Goal: Contribute content

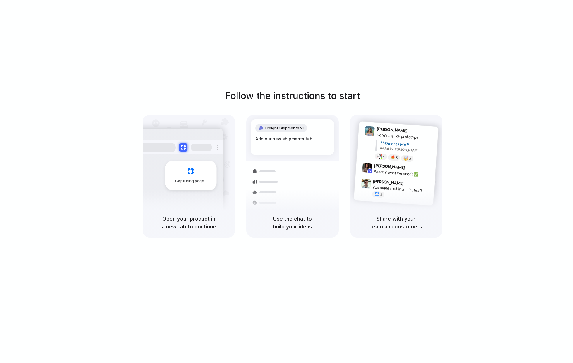
click at [481, 88] on div "Follow the instructions to start Capturing page Open your product in a new tab …" at bounding box center [292, 187] width 585 height 375
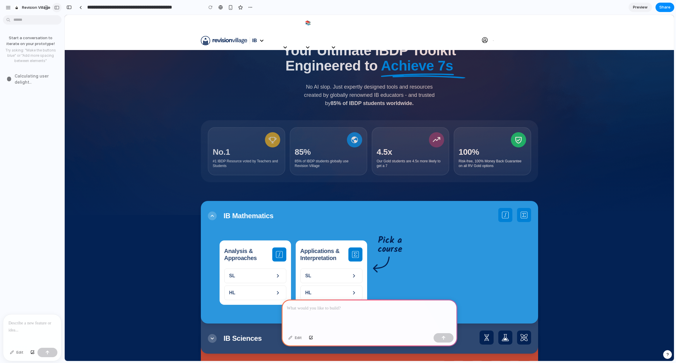
click at [57, 9] on div "button" at bounding box center [56, 8] width 5 height 4
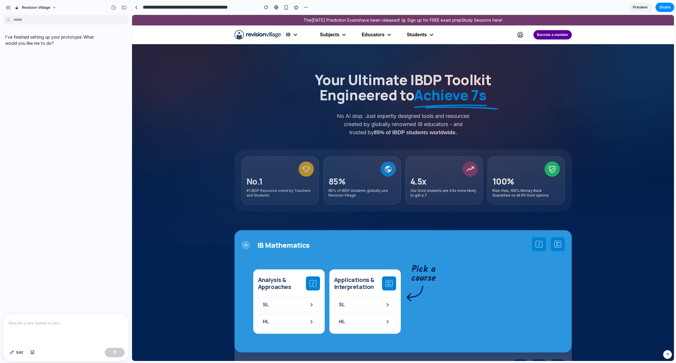
click at [50, 327] on div at bounding box center [65, 330] width 125 height 31
click at [43, 325] on p at bounding box center [65, 323] width 115 height 7
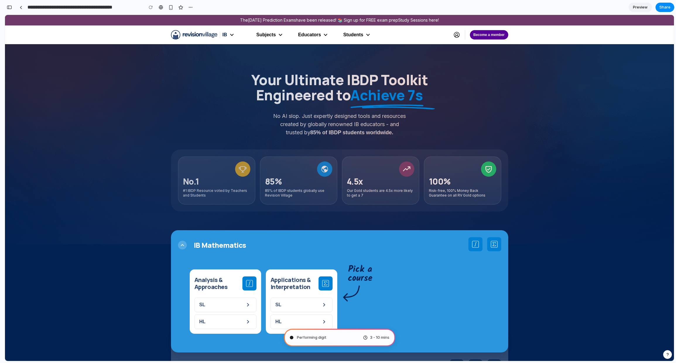
type input "**********"
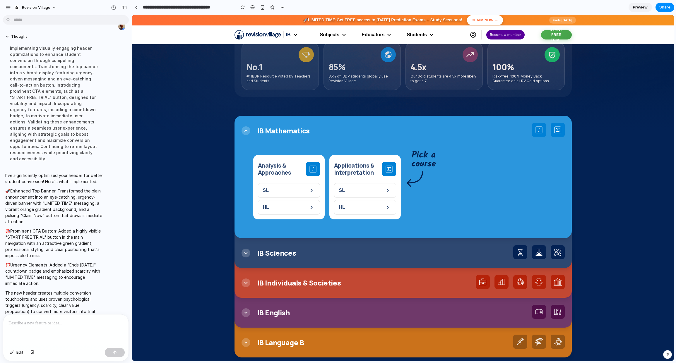
scroll to position [56, 0]
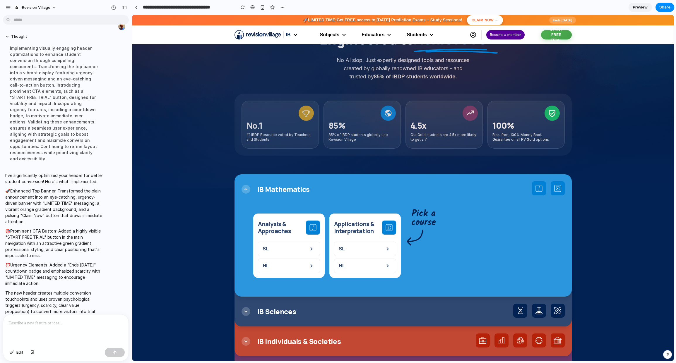
click at [194, 170] on div "Your Ultimate IBDP Toolkit Engineered to Achieve 7s No AI slop. Just expertly d…" at bounding box center [403, 88] width 542 height 200
